Goal: Book appointment/travel/reservation

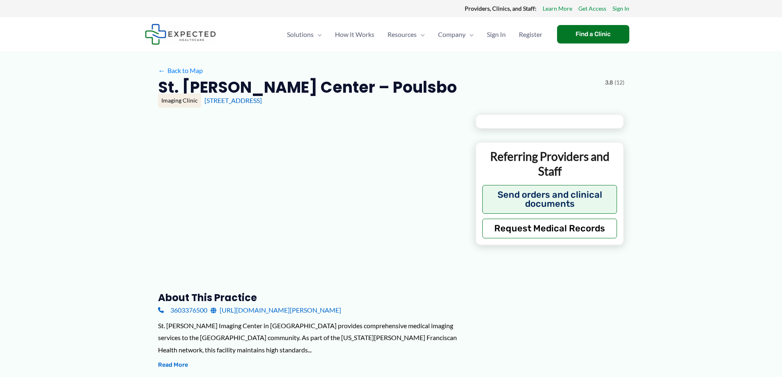
type input "**********"
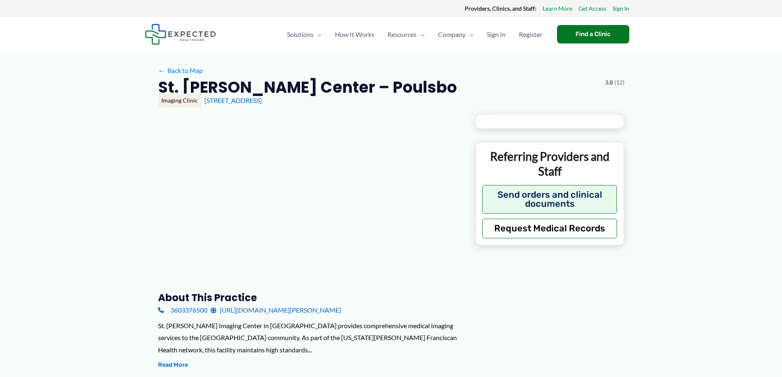
type input "**********"
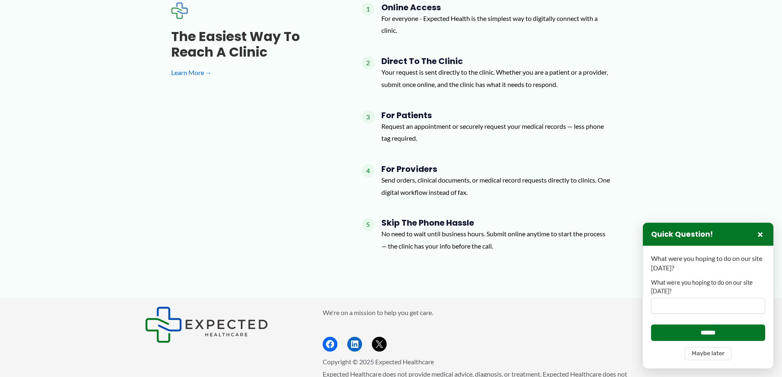
scroll to position [1142, 0]
